Goal: Complete application form

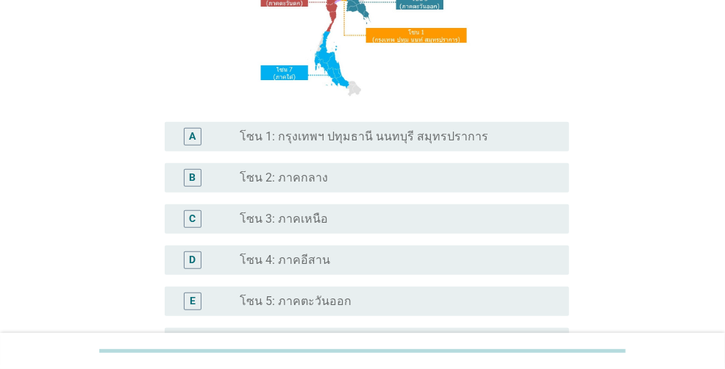
scroll to position [221, 0]
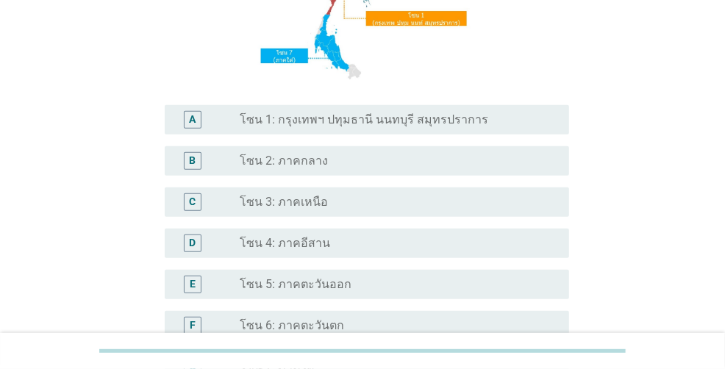
click at [314, 125] on label "โซน 1: กรุงเทพฯ ปทุมธานี นนทบุรี สมุทรปราการ" at bounding box center [364, 119] width 248 height 15
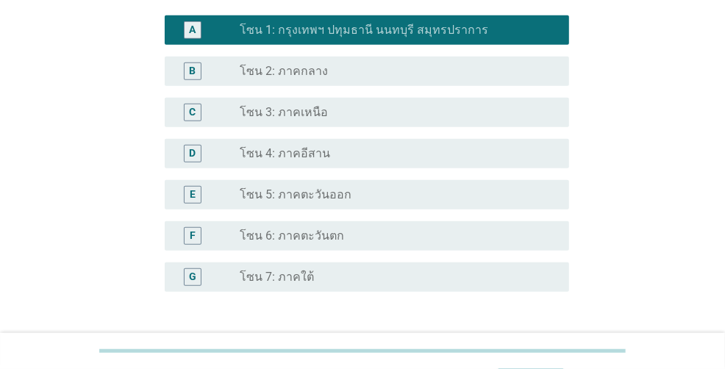
scroll to position [368, 0]
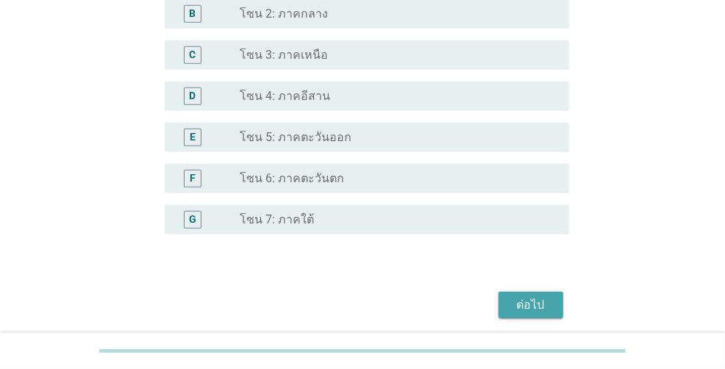
click at [528, 313] on div "ต่อไป" at bounding box center [530, 305] width 41 height 18
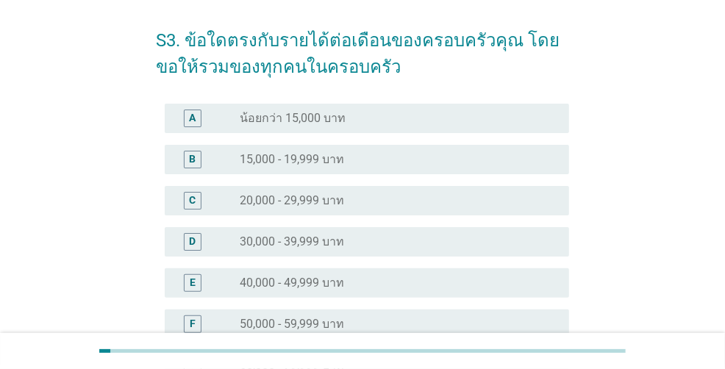
scroll to position [74, 0]
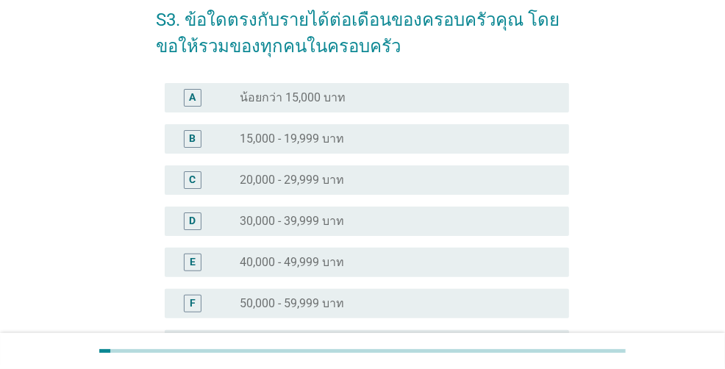
click at [376, 269] on div "radio_button_unchecked 40,000 - 49,999 บาท" at bounding box center [398, 263] width 317 height 18
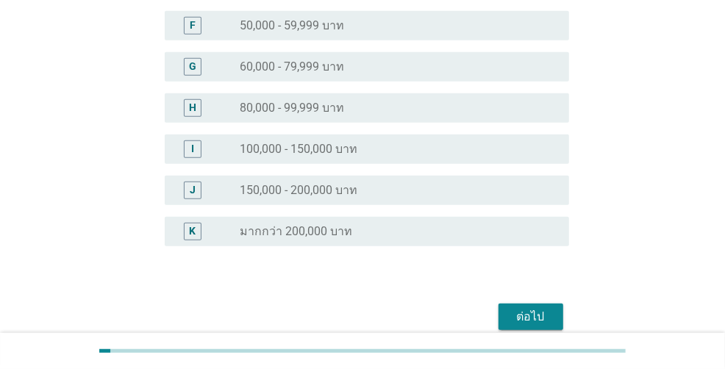
scroll to position [417, 0]
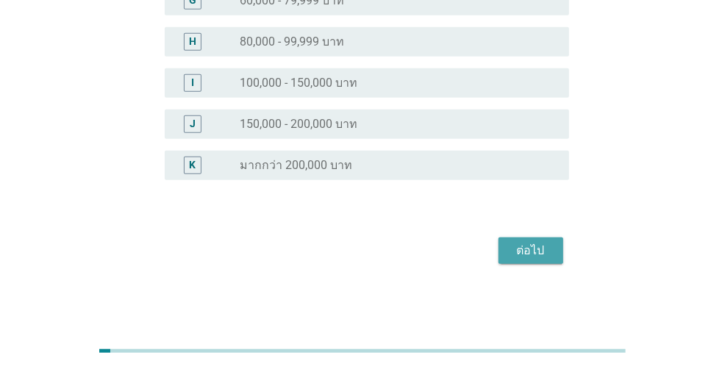
click at [537, 247] on div "ต่อไป" at bounding box center [530, 251] width 41 height 18
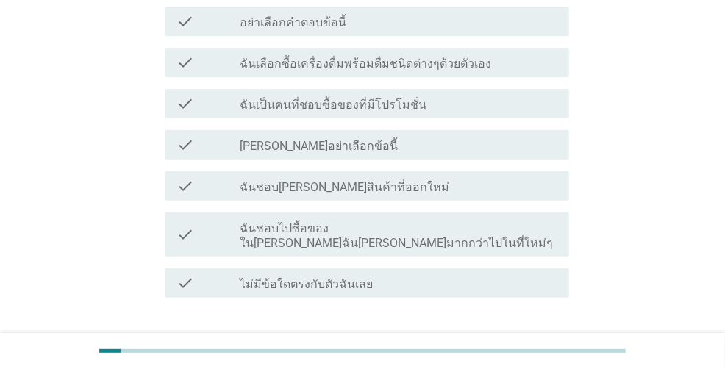
scroll to position [221, 0]
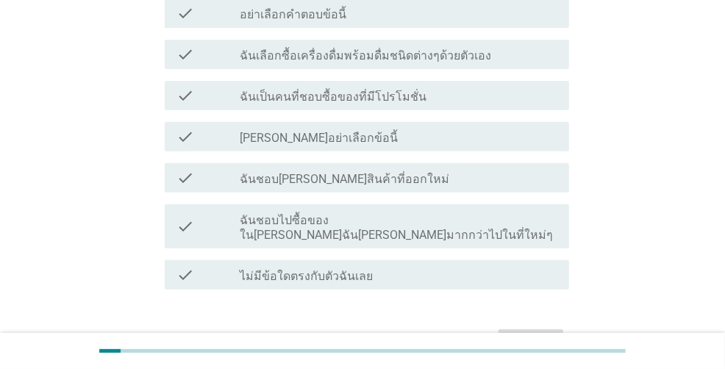
click at [351, 226] on label "ฉันชอบไปซื้อของใน[PERSON_NAME]ฉัน[PERSON_NAME]มากกว่าไปในที่ใหม่ๆ" at bounding box center [398, 227] width 317 height 29
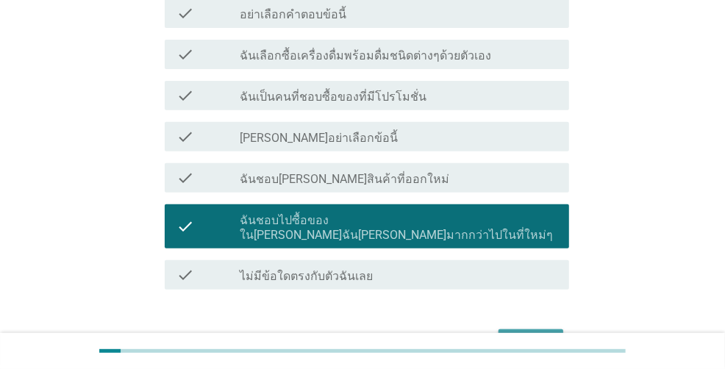
click at [515, 334] on div "ต่อไป" at bounding box center [530, 343] width 41 height 18
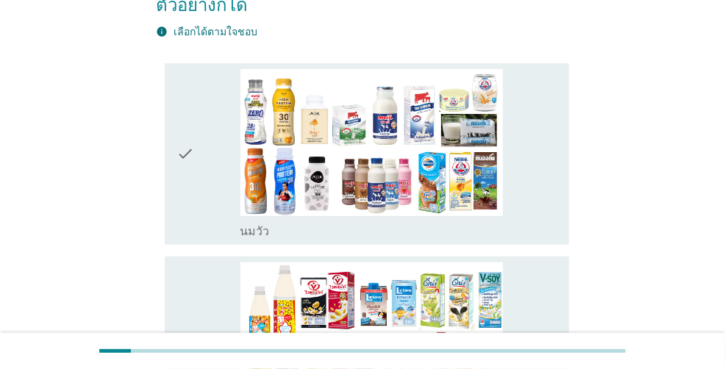
click at [200, 142] on div "check" at bounding box center [207, 154] width 63 height 171
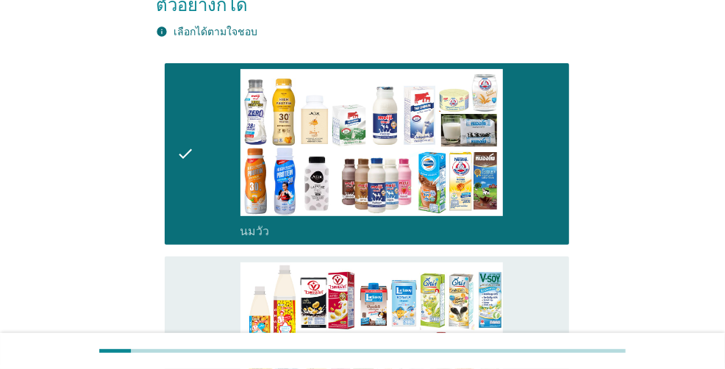
click at [217, 323] on div "check" at bounding box center [207, 347] width 63 height 171
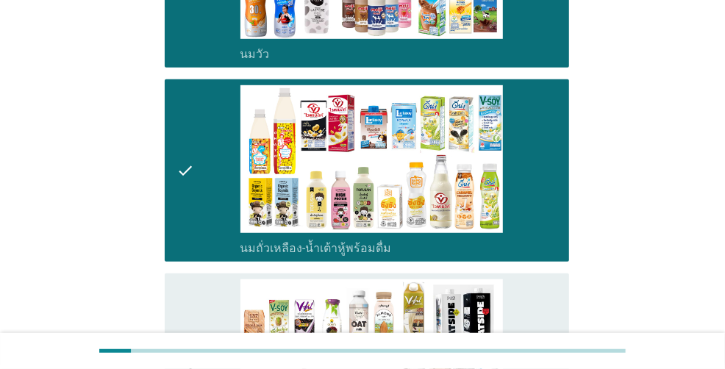
scroll to position [441, 0]
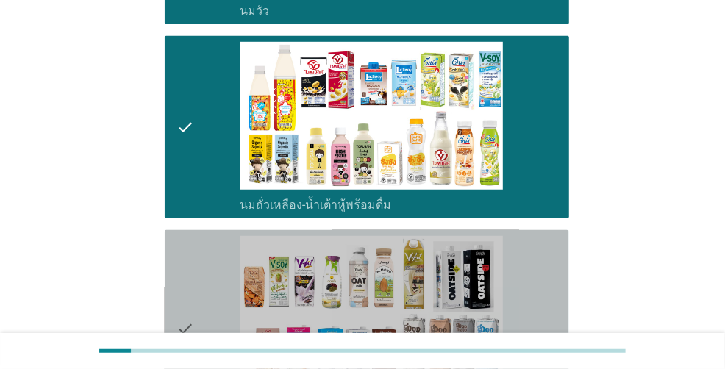
click at [218, 298] on div "check" at bounding box center [207, 328] width 63 height 185
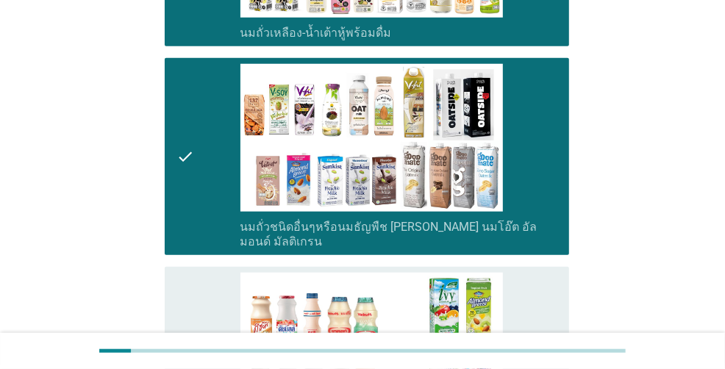
scroll to position [662, 0]
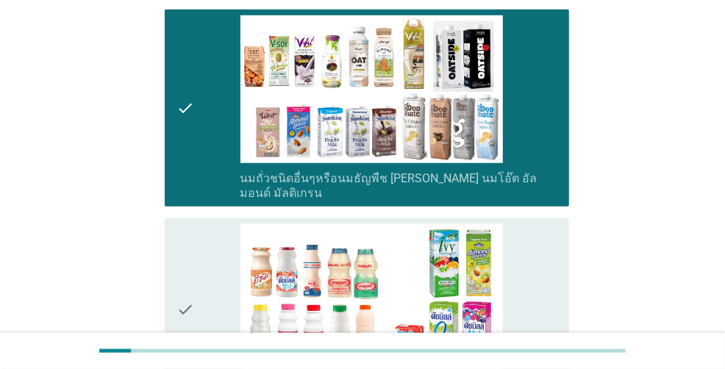
click at [229, 284] on div "check" at bounding box center [207, 309] width 63 height 171
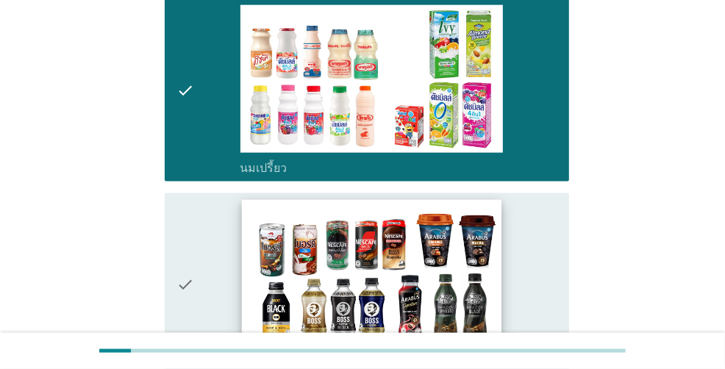
scroll to position [882, 0]
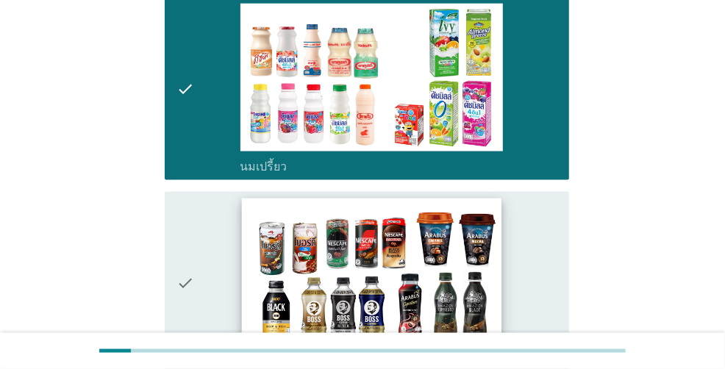
click at [242, 278] on img at bounding box center [370, 271] width 259 height 146
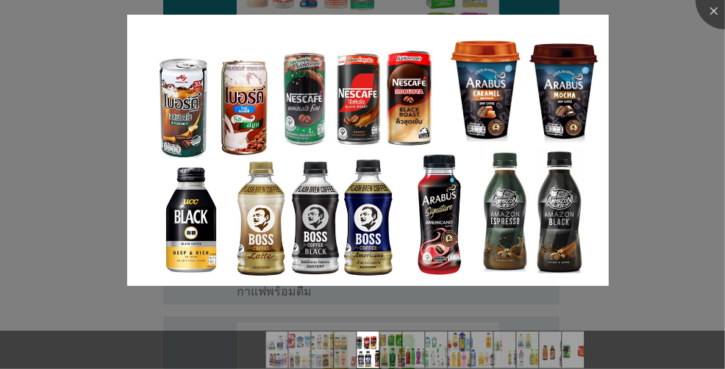
scroll to position [1029, 0]
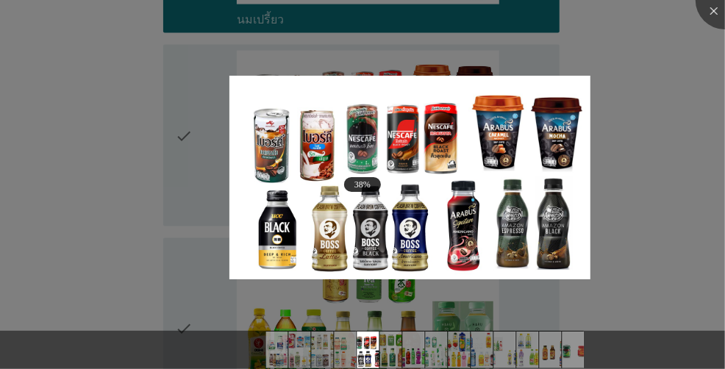
click at [636, 352] on div at bounding box center [362, 350] width 725 height 38
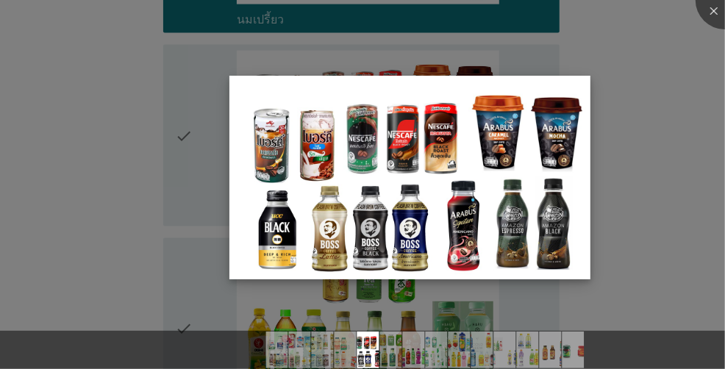
click at [319, 157] on img at bounding box center [410, 178] width 362 height 204
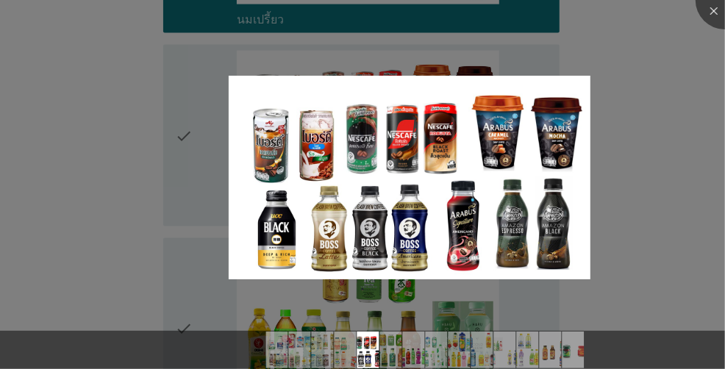
click at [176, 127] on div at bounding box center [362, 184] width 725 height 369
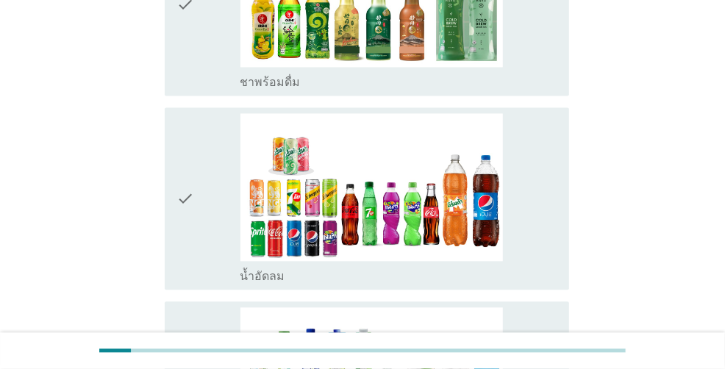
scroll to position [1397, 0]
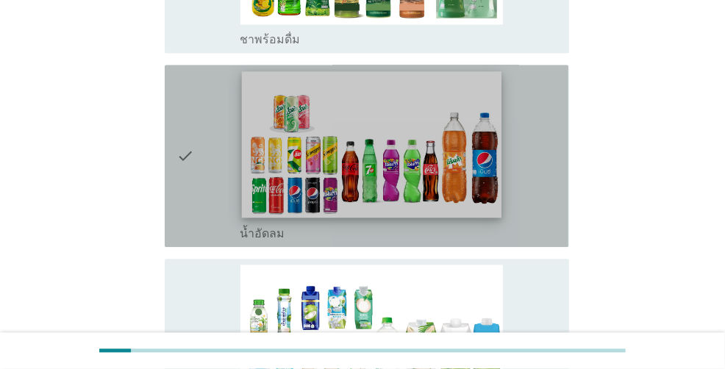
click at [303, 112] on img at bounding box center [370, 144] width 259 height 146
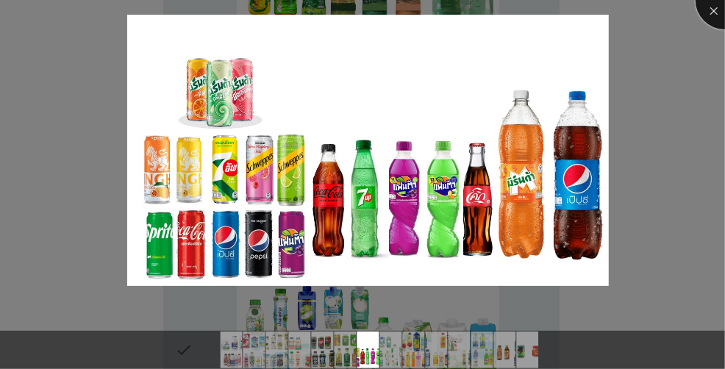
click at [712, 12] on div at bounding box center [724, 0] width 59 height 59
